Goal: Task Accomplishment & Management: Use online tool/utility

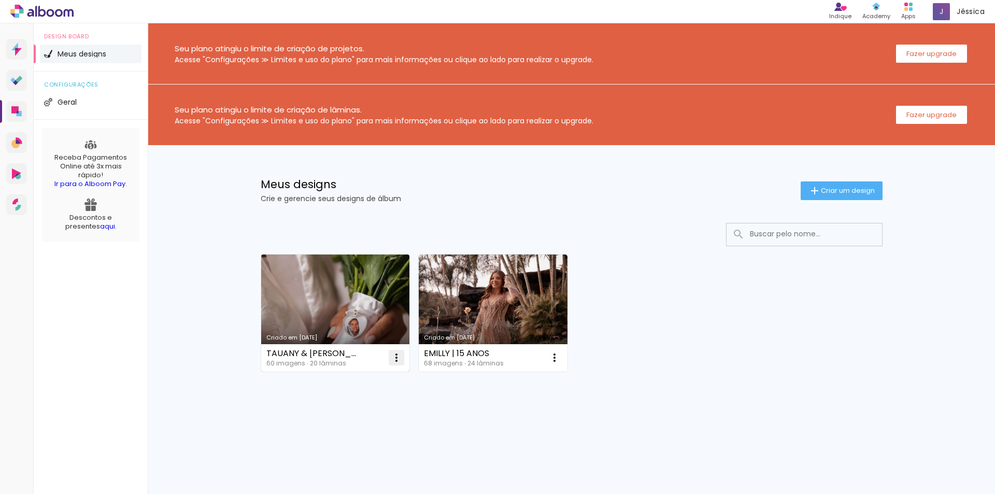
click at [396, 359] on iron-icon at bounding box center [396, 358] width 12 height 12
click at [360, 288] on link "Criado em [DATE]" at bounding box center [335, 313] width 149 height 117
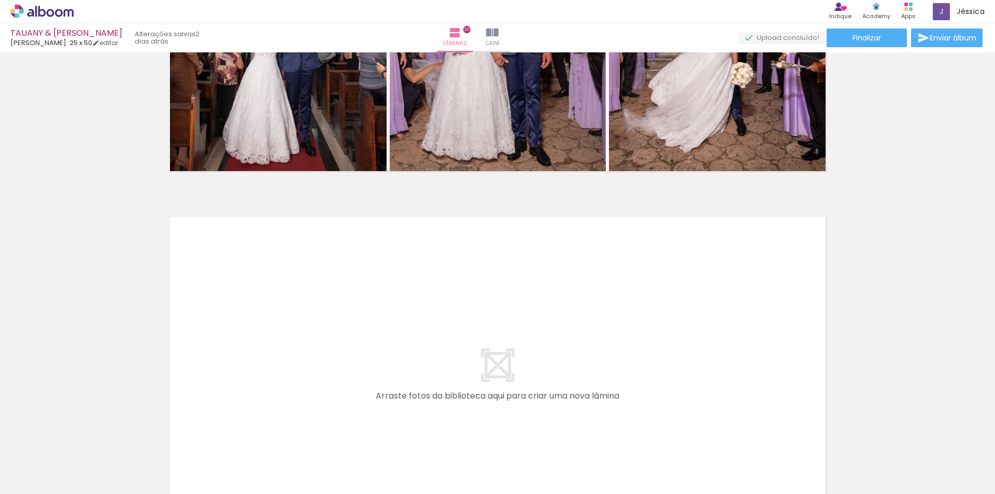
scroll to position [7415, 0]
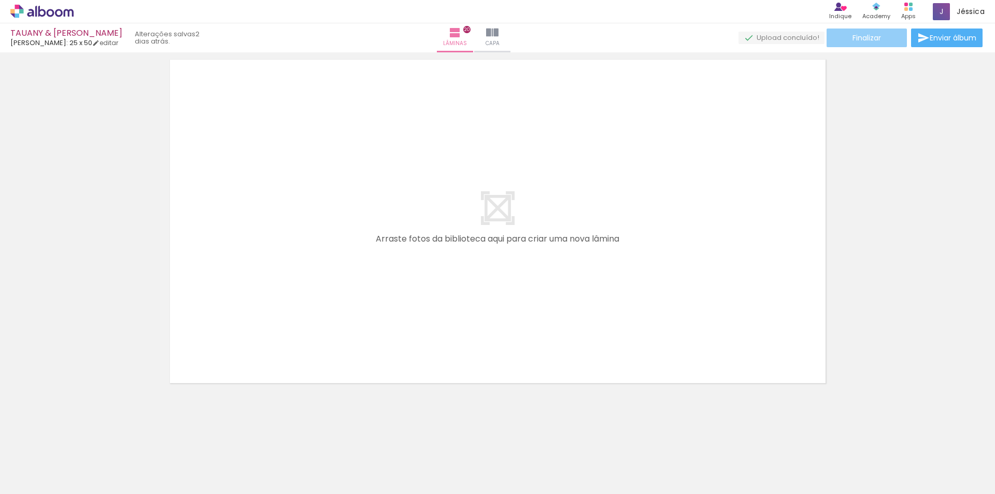
click at [882, 37] on paper-button "Finalizar" at bounding box center [867, 38] width 80 height 19
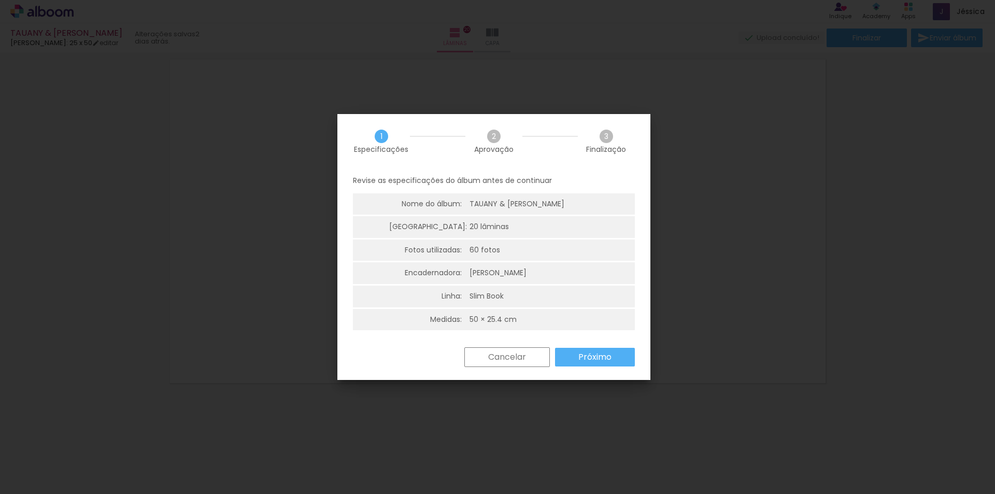
click at [0, 0] on slot "Próximo" at bounding box center [0, 0] width 0 height 0
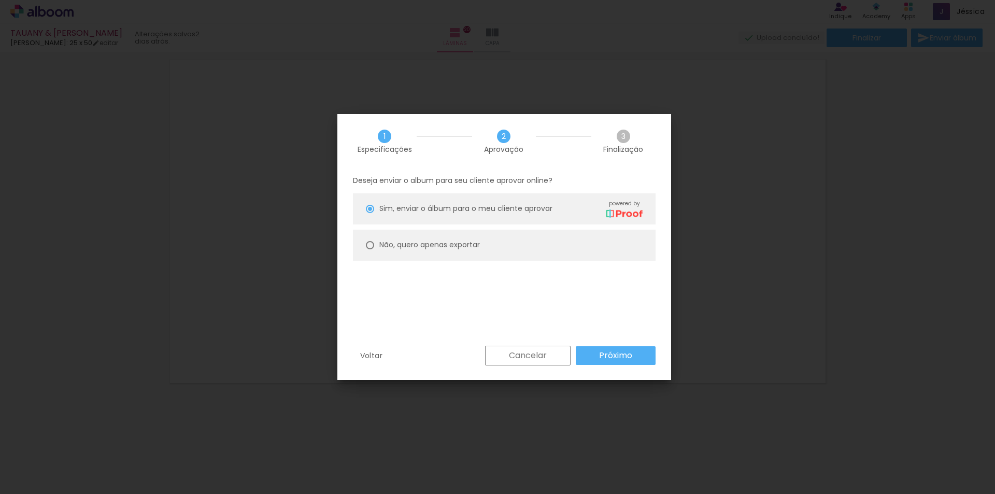
click at [0, 0] on slot "Não, quero apenas exportar" at bounding box center [0, 0] width 0 height 0
type paper-radio-button "on"
click at [0, 0] on slot "Próximo" at bounding box center [0, 0] width 0 height 0
type input "Alta, 300 DPI"
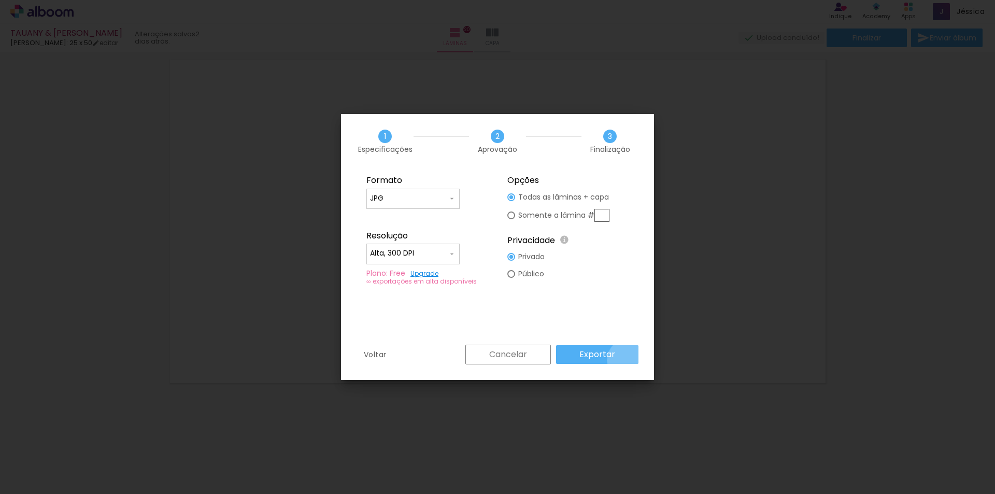
click at [631, 360] on paper-button "Exportar" at bounding box center [597, 354] width 82 height 19
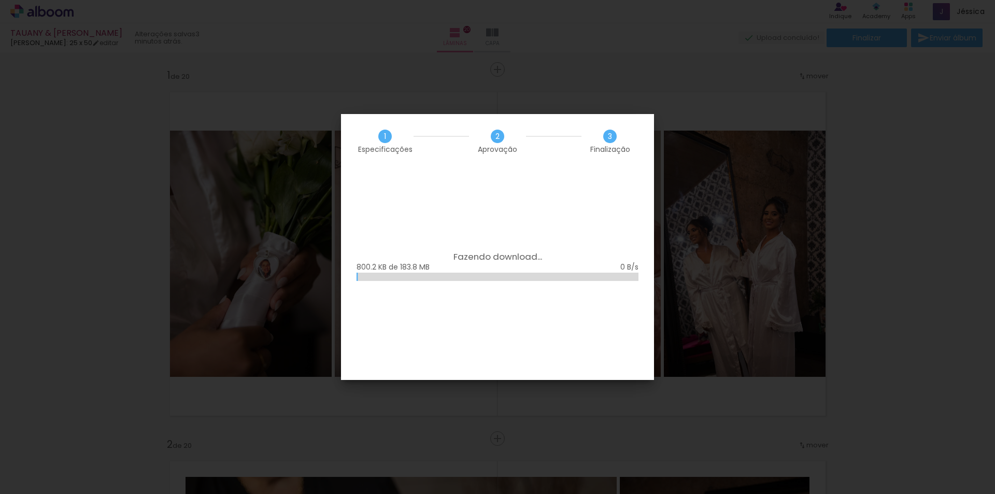
scroll to position [7415, 0]
